Goal: Task Accomplishment & Management: Complete application form

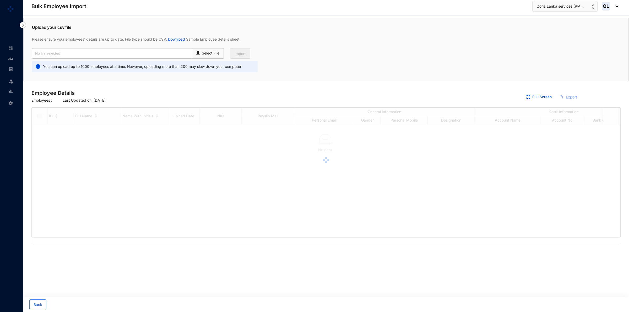
checkbox input "true"
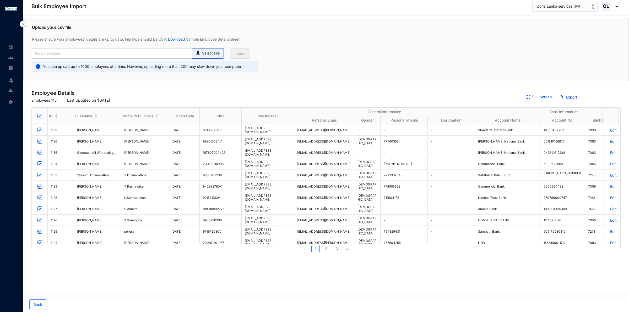
click at [216, 51] on p "Select File" at bounding box center [211, 54] width 18 height 6
click at [0, 0] on input "Select File" at bounding box center [0, 0] width 0 height 0
type input "August New staff.csv"
click at [241, 57] on button "Import" at bounding box center [240, 53] width 20 height 10
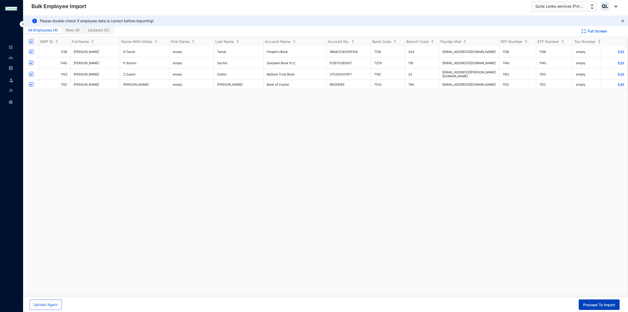
click at [594, 303] on span "Proceed To Import" at bounding box center [599, 305] width 32 height 5
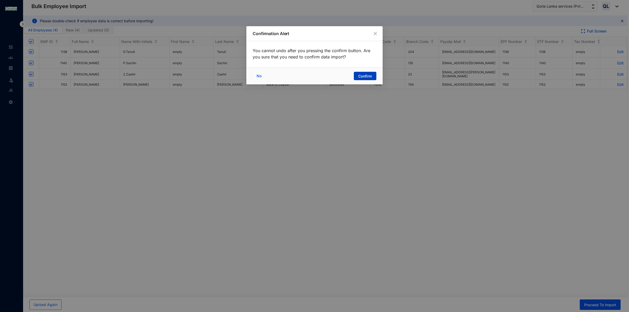
click at [362, 77] on span "Confirm" at bounding box center [366, 76] width 14 height 5
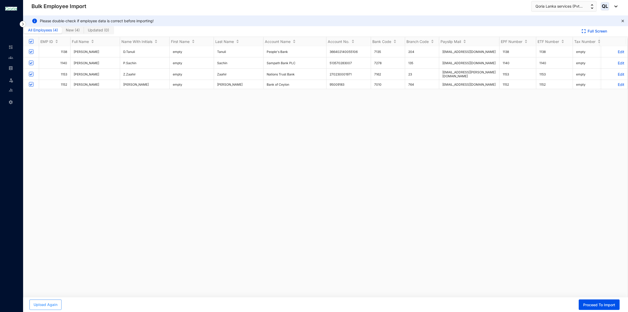
click at [57, 308] on button "Upload Again" at bounding box center [45, 305] width 32 height 10
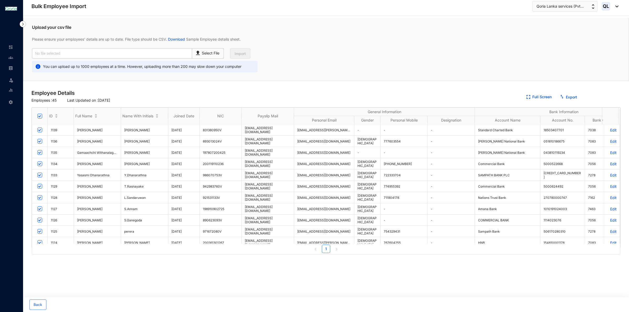
click at [602, 4] on span "QL" at bounding box center [606, 6] width 8 height 8
click at [607, 8] on span "QL" at bounding box center [606, 6] width 6 height 5
click at [607, 6] on span "QL" at bounding box center [606, 6] width 6 height 5
click at [587, 56] on link "Sign Out" at bounding box center [587, 58] width 54 height 5
